Goal: Complete application form

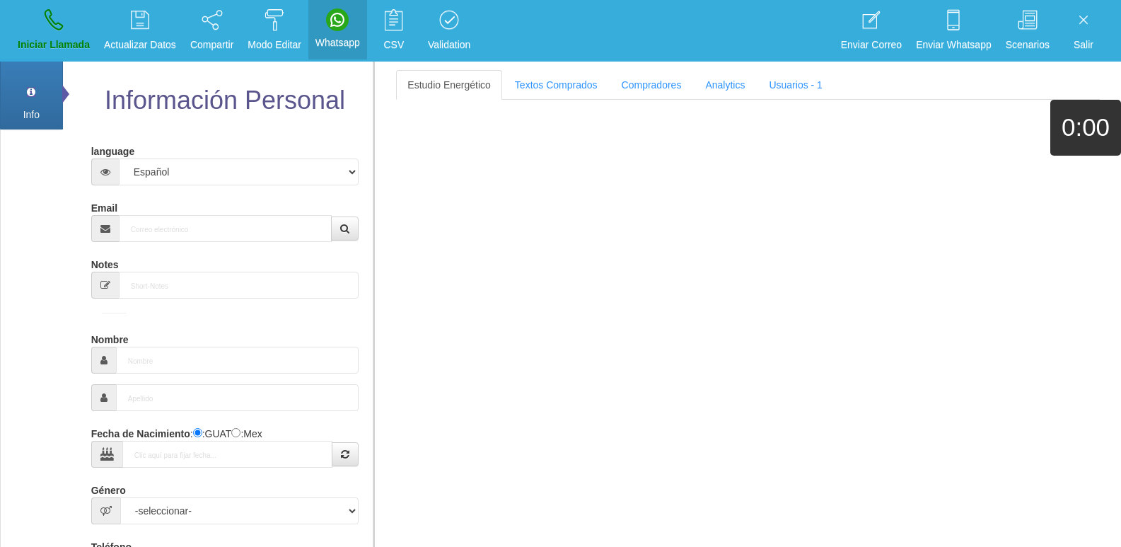
click at [171, 212] on div "Email" at bounding box center [225, 219] width 268 height 46
click at [178, 233] on input "Email" at bounding box center [226, 228] width 214 height 27
click at [166, 224] on input "Email" at bounding box center [226, 228] width 214 height 27
click at [142, 232] on input "Email" at bounding box center [226, 228] width 214 height 27
type input "[PERSON_NAME][EMAIL_ADDRESS][PERSON_NAME][DOMAIN_NAME]"
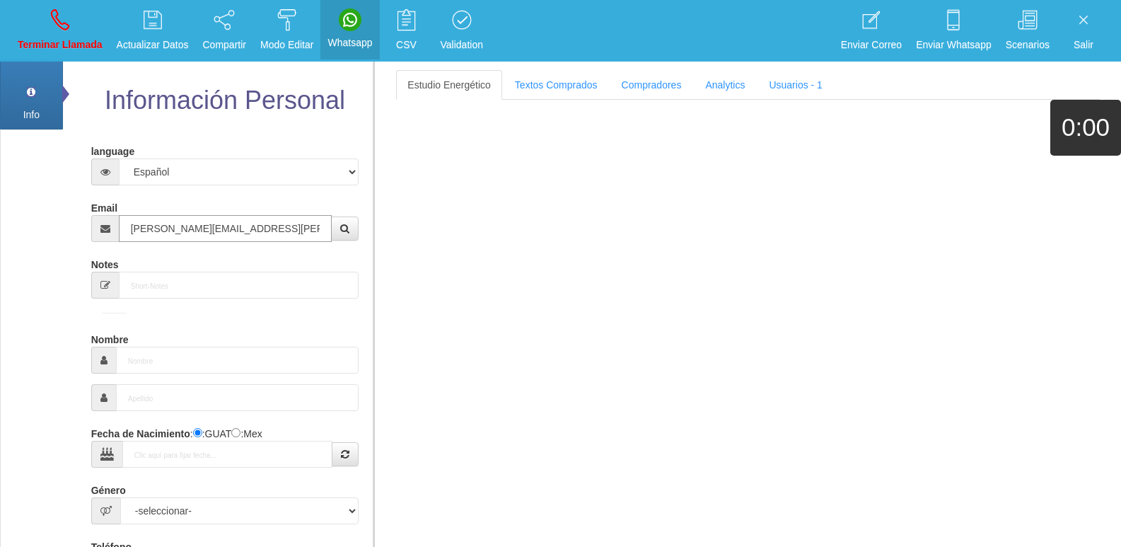
type input "[DATE]"
select select "4"
type input "[PERSON_NAME]"
select select "2"
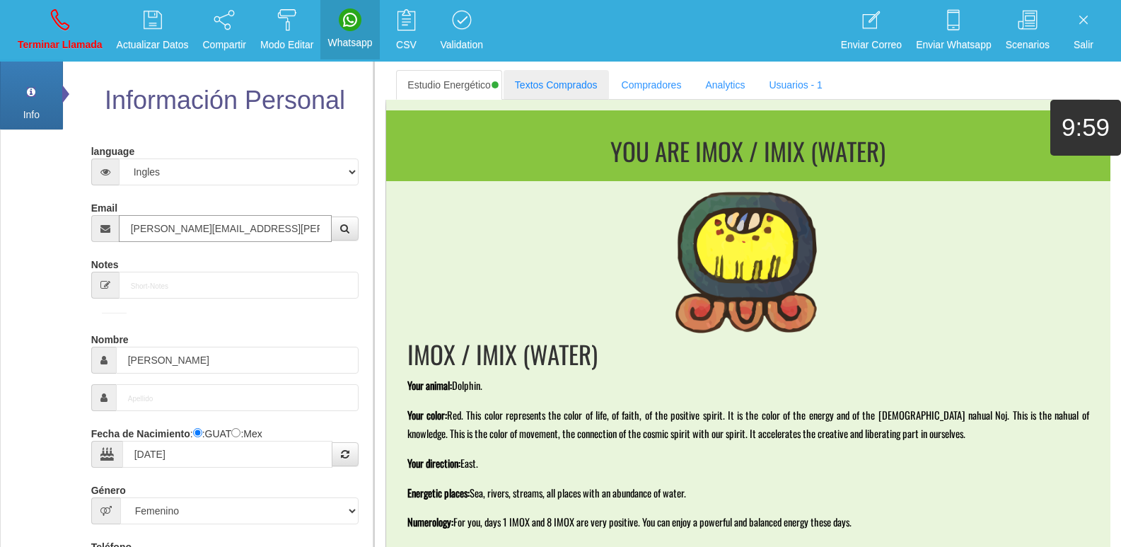
type input "[PERSON_NAME][EMAIL_ADDRESS][PERSON_NAME][DOMAIN_NAME]"
click at [549, 74] on link "Textos Comprados" at bounding box center [556, 85] width 105 height 30
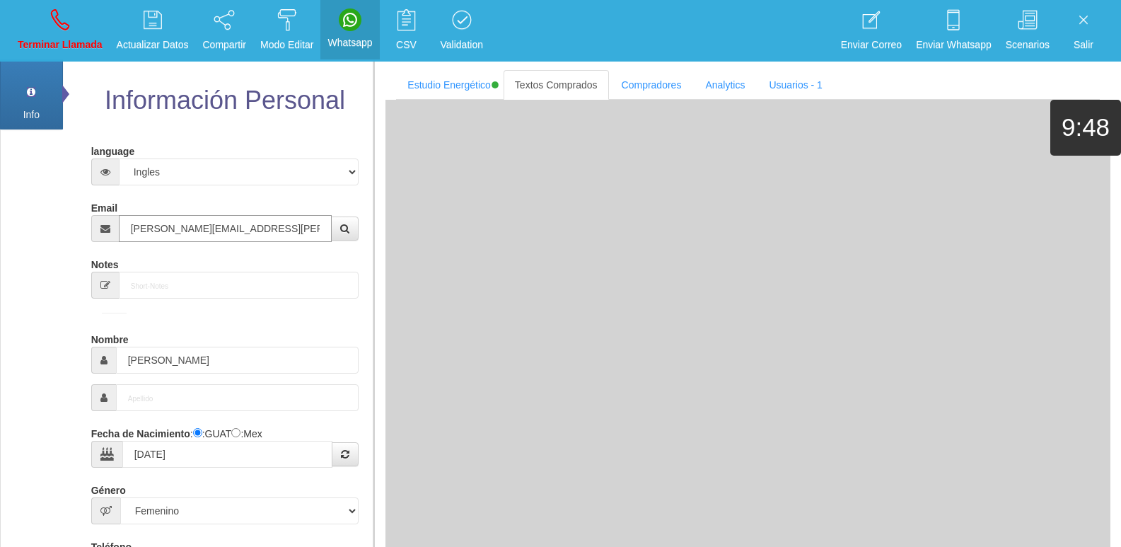
click at [217, 237] on input "[PERSON_NAME][EMAIL_ADDRESS][PERSON_NAME][DOMAIN_NAME]" at bounding box center [226, 228] width 214 height 27
click at [264, 233] on input "[PERSON_NAME][EMAIL_ADDRESS][PERSON_NAME][DOMAIN_NAME]" at bounding box center [226, 228] width 214 height 27
